Goal: Check status: Check status

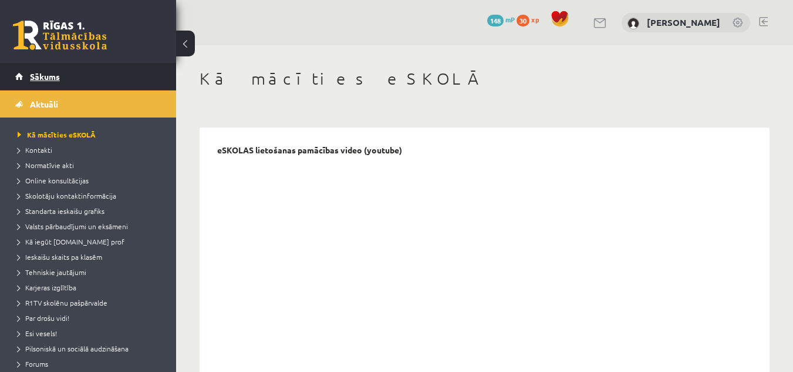
click at [39, 73] on span "Sākums" at bounding box center [45, 76] width 30 height 11
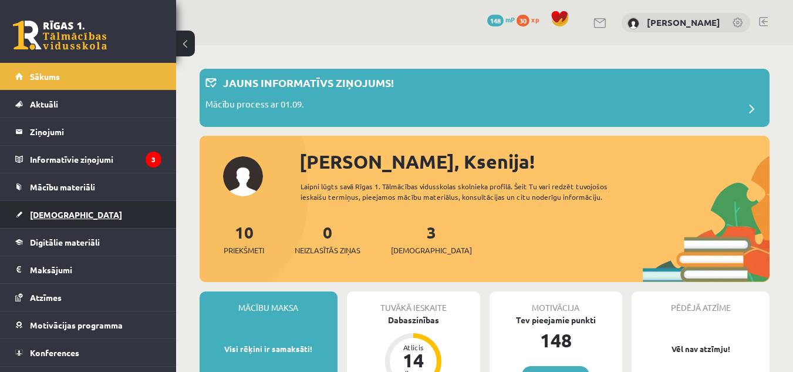
click at [45, 218] on span "[DEMOGRAPHIC_DATA]" at bounding box center [76, 214] width 92 height 11
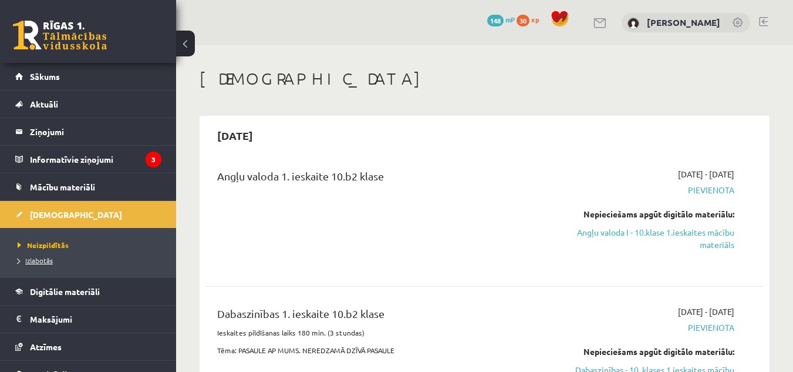
click at [23, 260] on span "Izlabotās" at bounding box center [35, 259] width 35 height 9
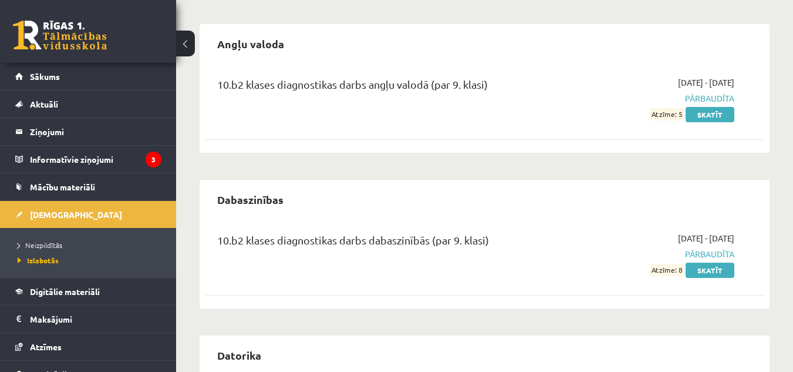
scroll to position [91, 0]
click at [710, 112] on link "Skatīt" at bounding box center [710, 114] width 49 height 15
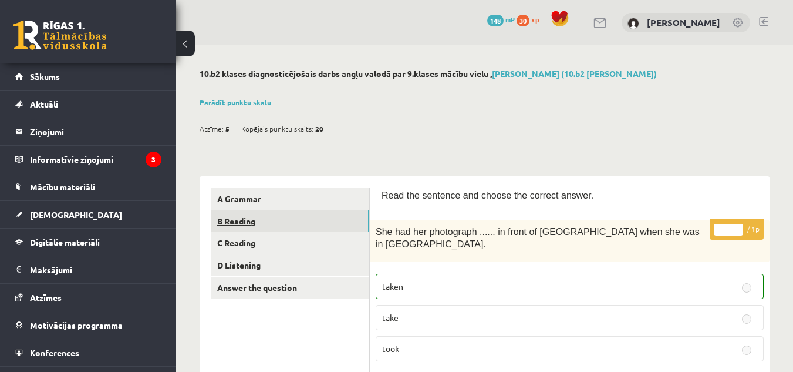
click at [325, 210] on link "B Reading" at bounding box center [290, 221] width 158 height 22
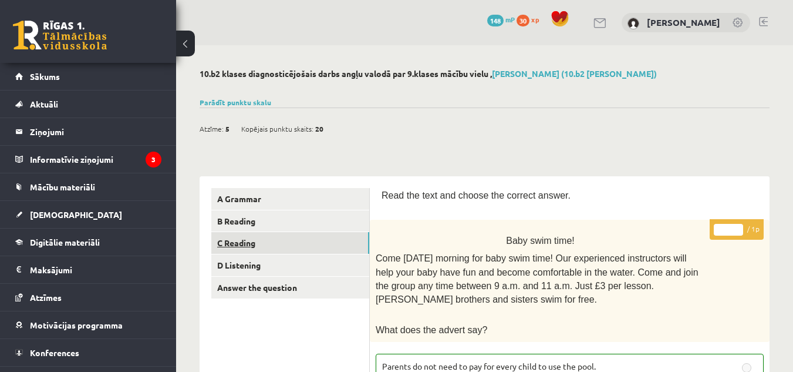
click at [288, 249] on link "C Reading" at bounding box center [290, 243] width 158 height 22
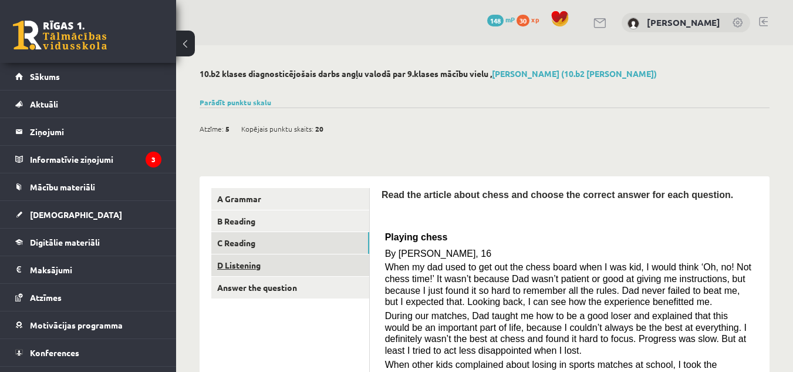
click at [294, 266] on link "D Listening" at bounding box center [290, 265] width 158 height 22
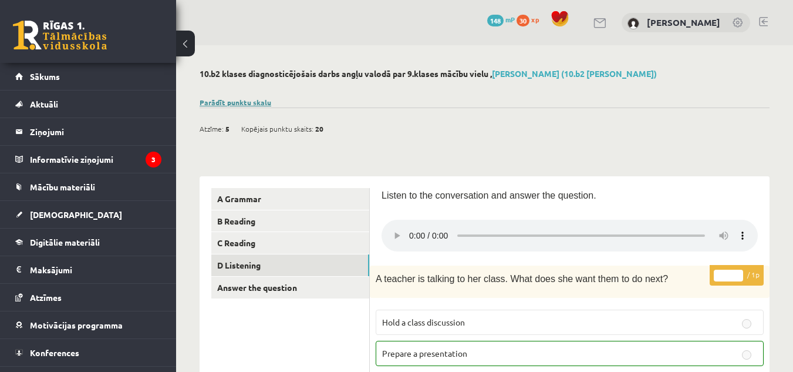
click at [249, 97] on link "Parādīt punktu skalu" at bounding box center [236, 101] width 72 height 9
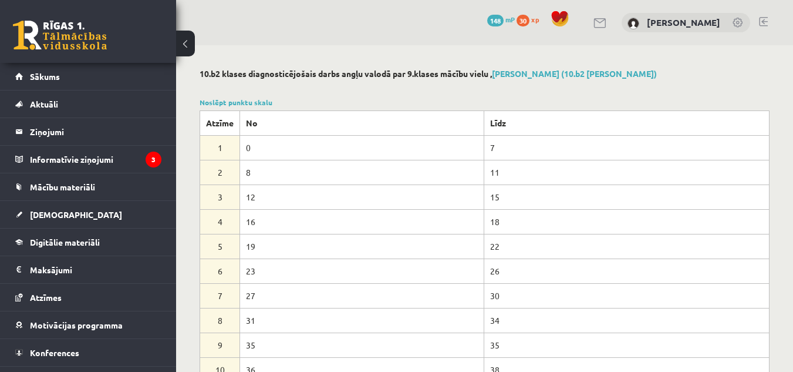
click at [356, 90] on div at bounding box center [485, 88] width 570 height 12
click at [66, 71] on link "Sākums" at bounding box center [88, 76] width 146 height 27
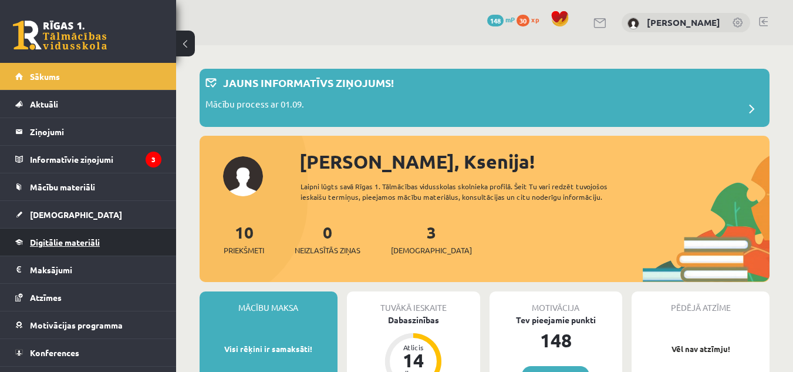
click at [80, 243] on span "Digitālie materiāli" at bounding box center [65, 242] width 70 height 11
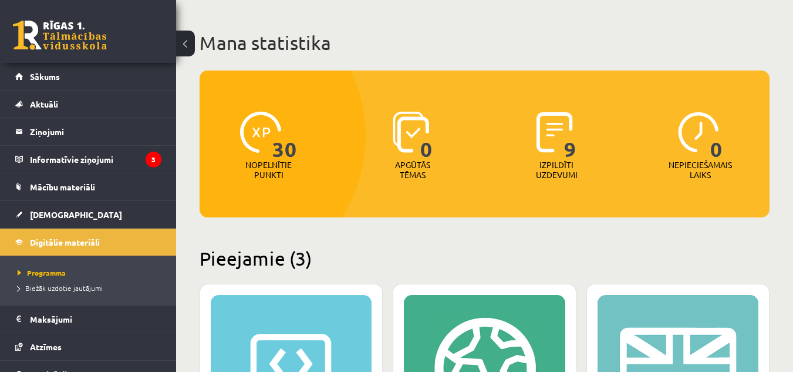
scroll to position [50, 0]
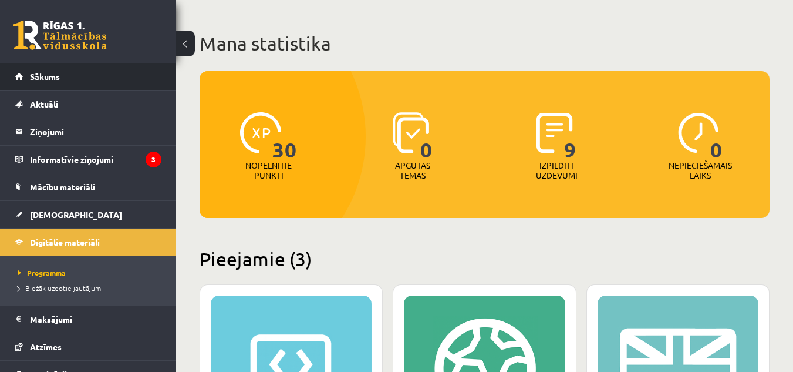
click at [97, 88] on link "Sākums" at bounding box center [88, 76] width 146 height 27
